Goal: Download file/media

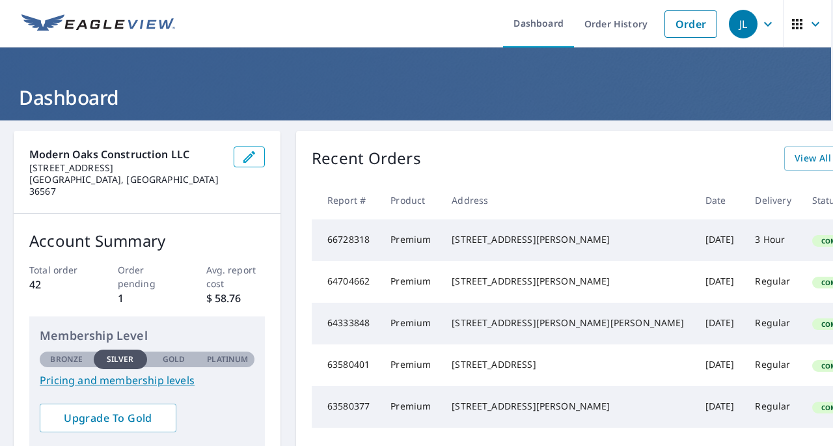
scroll to position [0, 44]
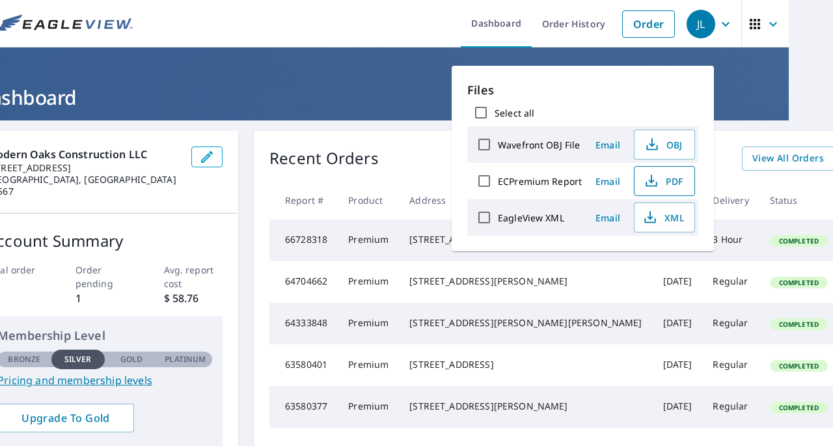
click at [666, 179] on span "PDF" at bounding box center [663, 181] width 42 height 16
click at [392, 79] on header "Dashboard" at bounding box center [372, 84] width 833 height 73
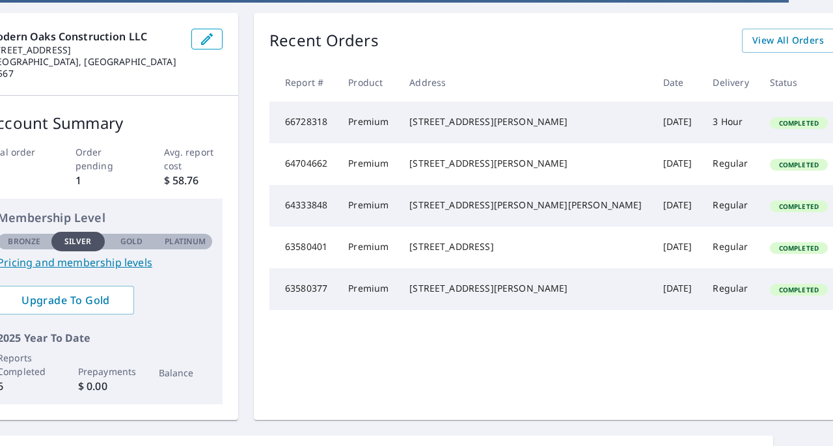
scroll to position [130, 44]
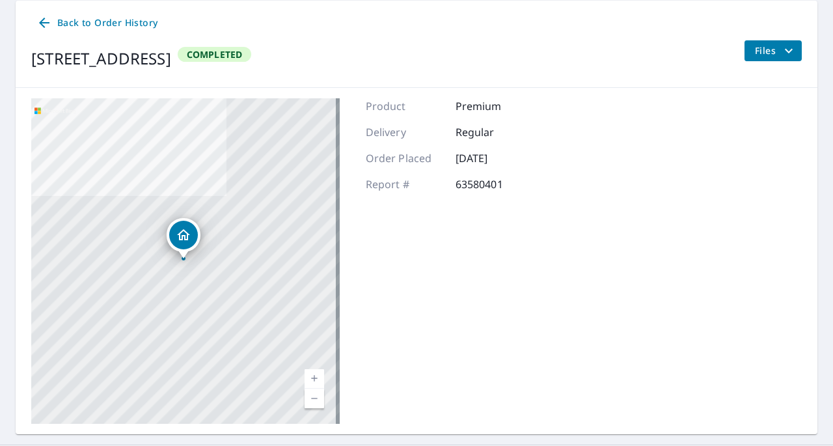
click at [781, 49] on icon "filesDropdownBtn-63580401" at bounding box center [789, 51] width 16 height 16
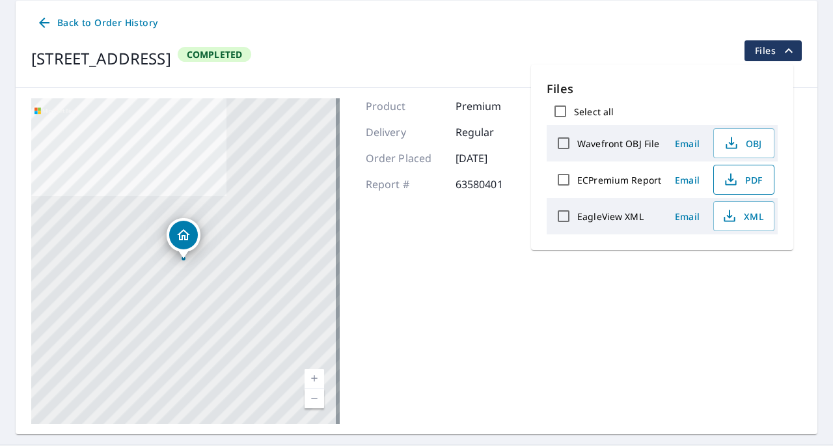
click at [745, 182] on span "PDF" at bounding box center [743, 180] width 42 height 16
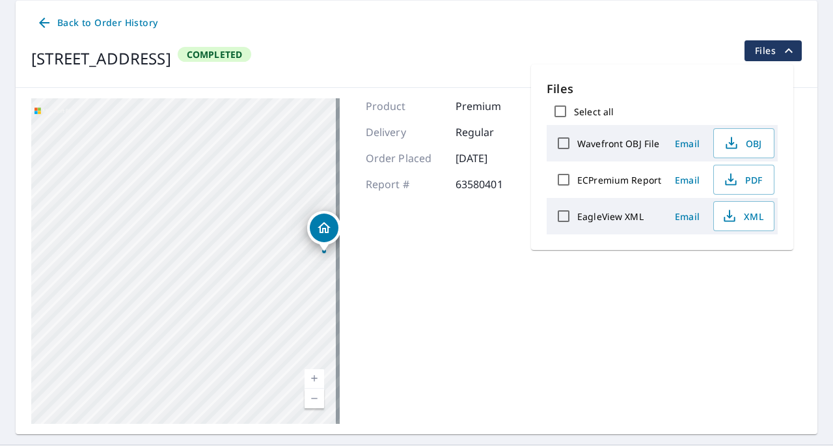
drag, startPoint x: 146, startPoint y: 339, endPoint x: 293, endPoint y: 332, distance: 147.2
click at [293, 332] on div "[STREET_ADDRESS]" at bounding box center [185, 260] width 308 height 325
click at [200, 245] on div "[STREET_ADDRESS]" at bounding box center [185, 260] width 308 height 325
